Goal: Information Seeking & Learning: Find specific fact

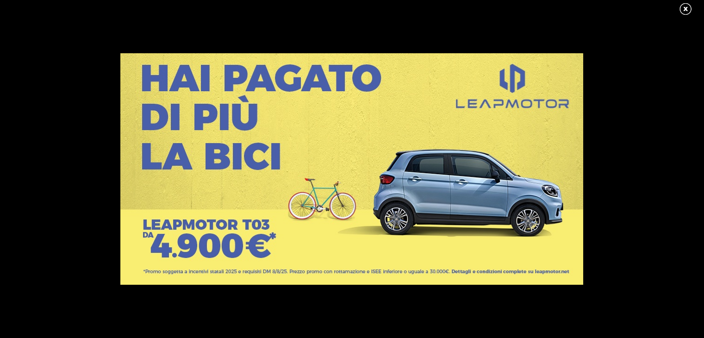
click at [681, 8] on link at bounding box center [689, 9] width 23 height 14
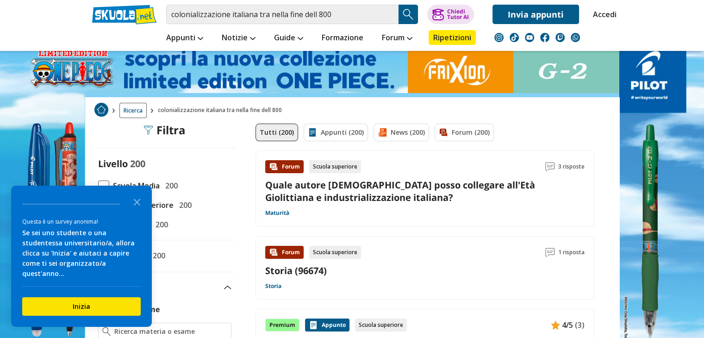
click at [403, 18] on img "Search Button" at bounding box center [408, 14] width 14 height 14
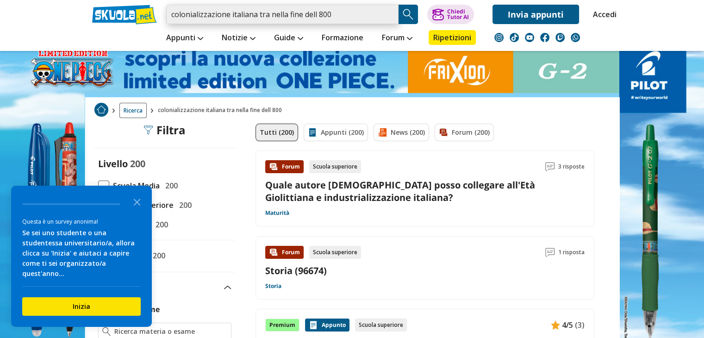
click at [350, 17] on input "colonializzazione italiana tra nella fine dell 800" at bounding box center [282, 14] width 232 height 19
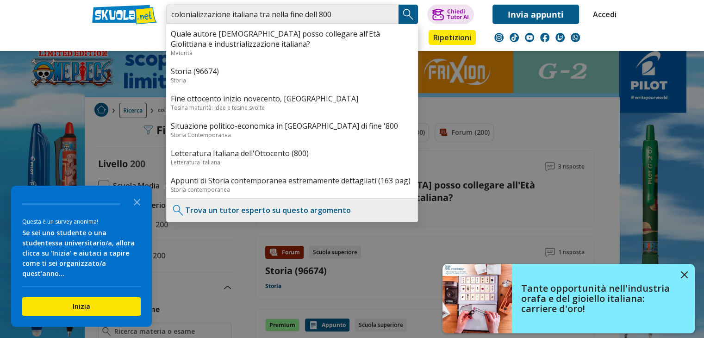
click at [387, 12] on input "colonializzazione italiana tra nella fine dell 800" at bounding box center [282, 14] width 232 height 19
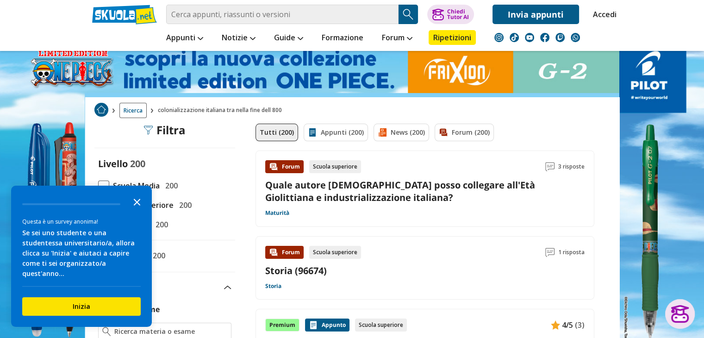
click at [139, 208] on icon "Close the survey" at bounding box center [137, 201] width 19 height 19
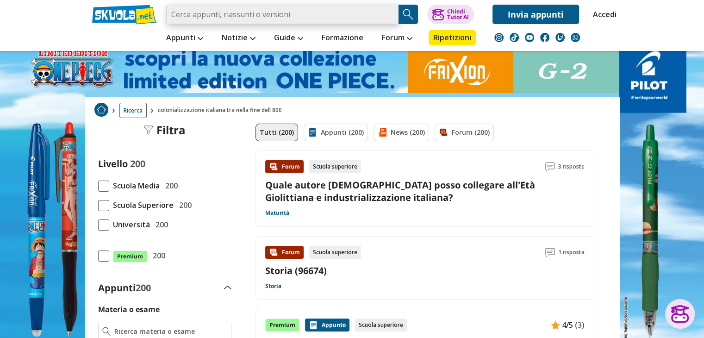
click at [235, 16] on input "search" at bounding box center [282, 14] width 232 height 19
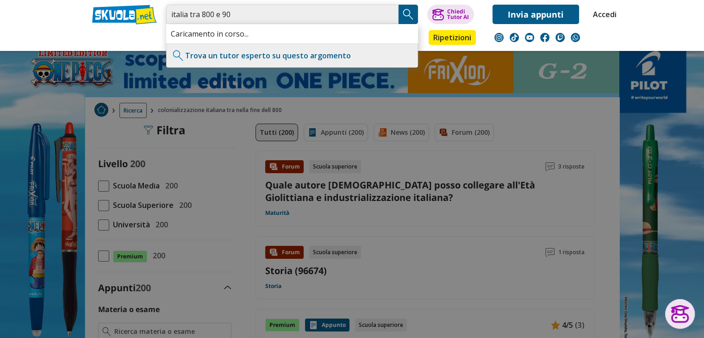
type input "italia tra 800 e 900"
